Goal: Browse casually: Explore the website without a specific task or goal

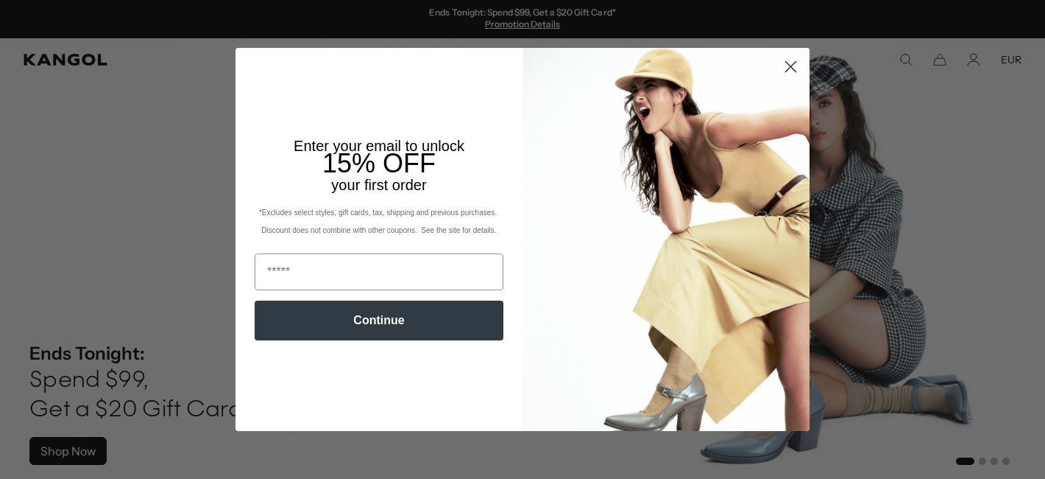
click at [783, 69] on circle "Close dialog" at bounding box center [791, 66] width 24 height 24
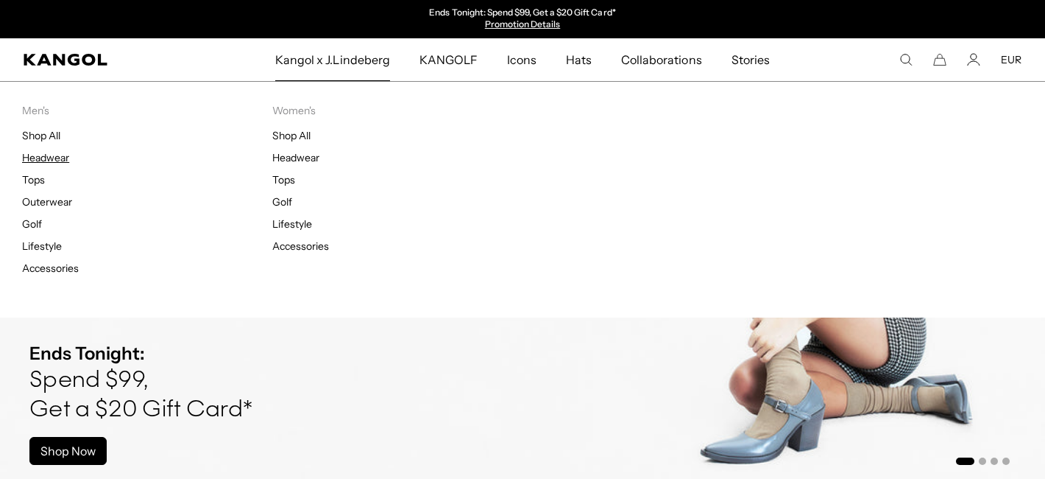
click at [50, 154] on link "Headwear" at bounding box center [45, 157] width 47 height 13
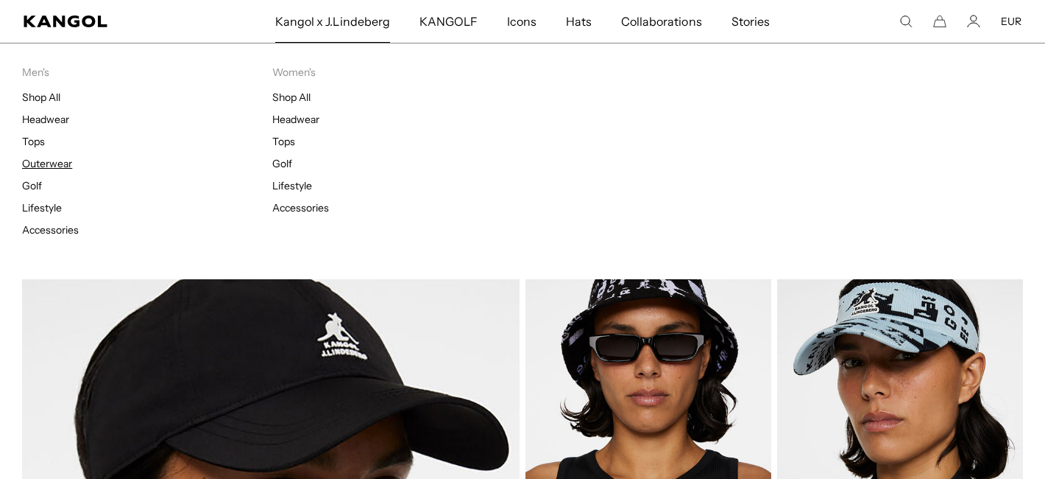
click at [57, 163] on link "Outerwear" at bounding box center [47, 163] width 50 height 13
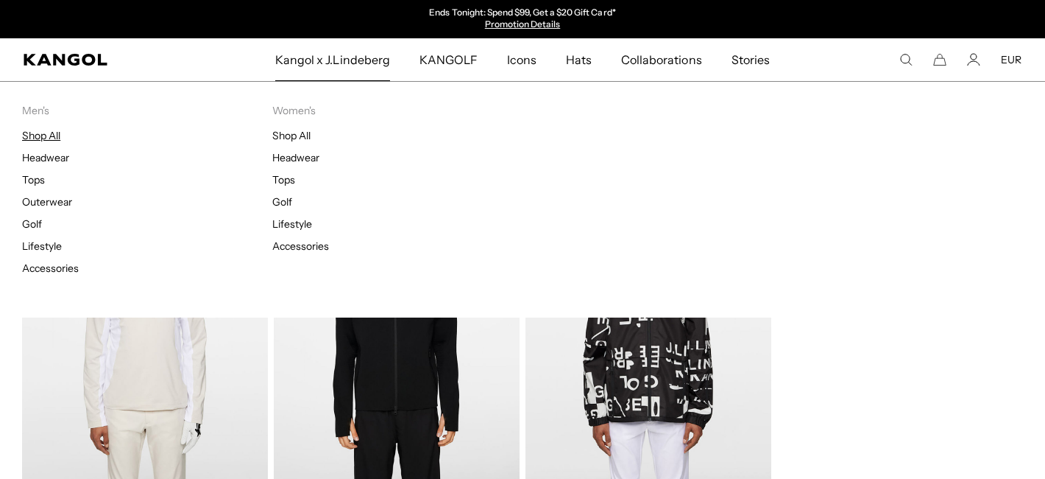
click at [50, 134] on link "Shop All" at bounding box center [41, 135] width 38 height 13
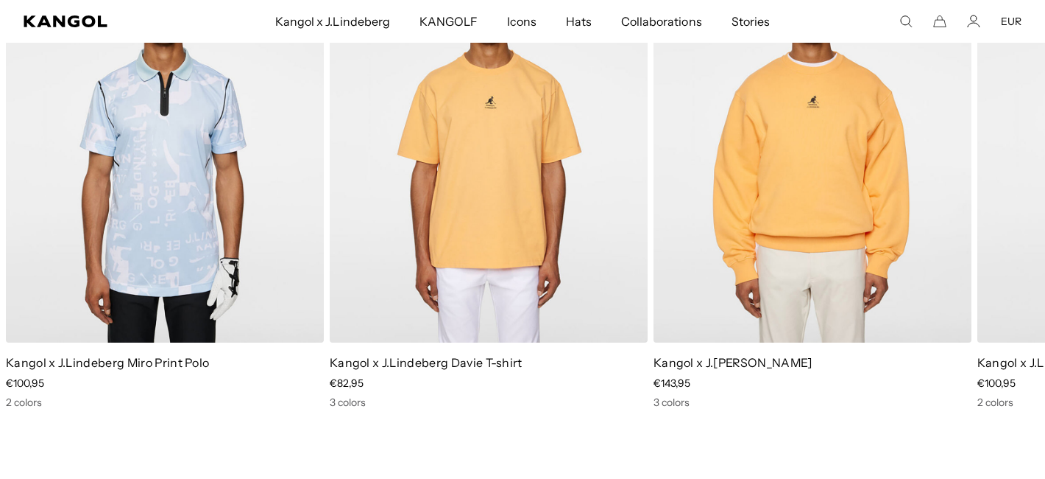
scroll to position [1930, 0]
